Goal: Find specific page/section: Find specific page/section

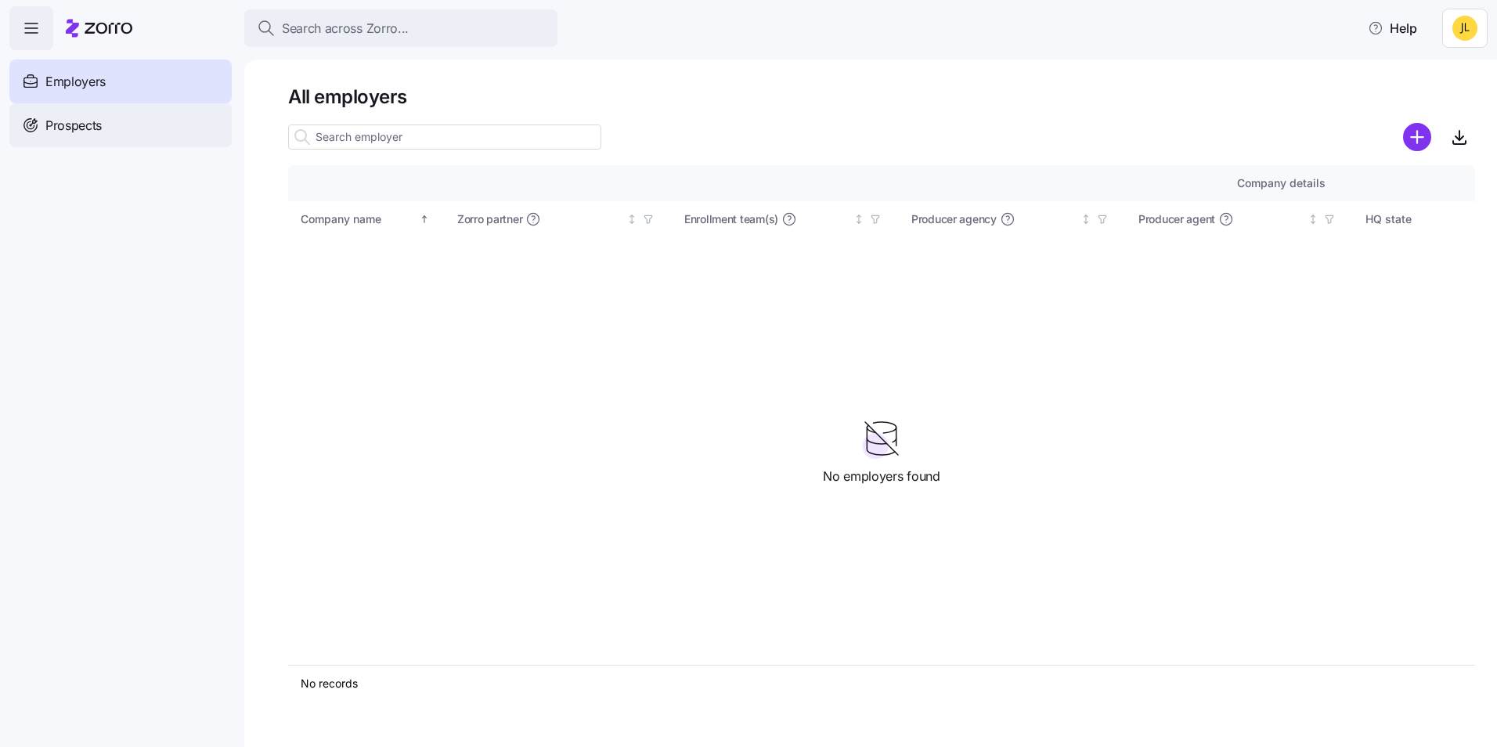
click at [132, 116] on div "Prospects" at bounding box center [120, 125] width 222 height 44
